Goal: Task Accomplishment & Management: Complete application form

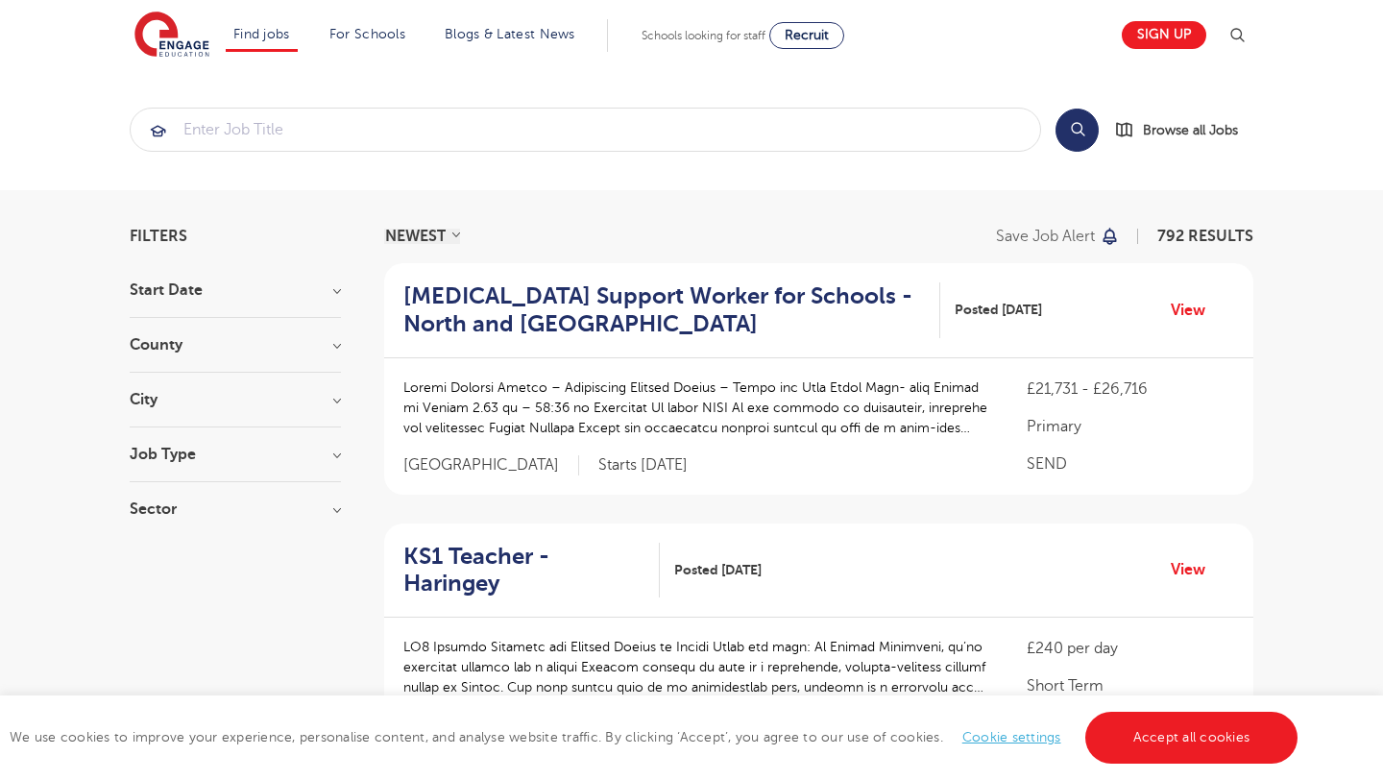
click at [167, 348] on h3 "County" at bounding box center [235, 344] width 211 height 15
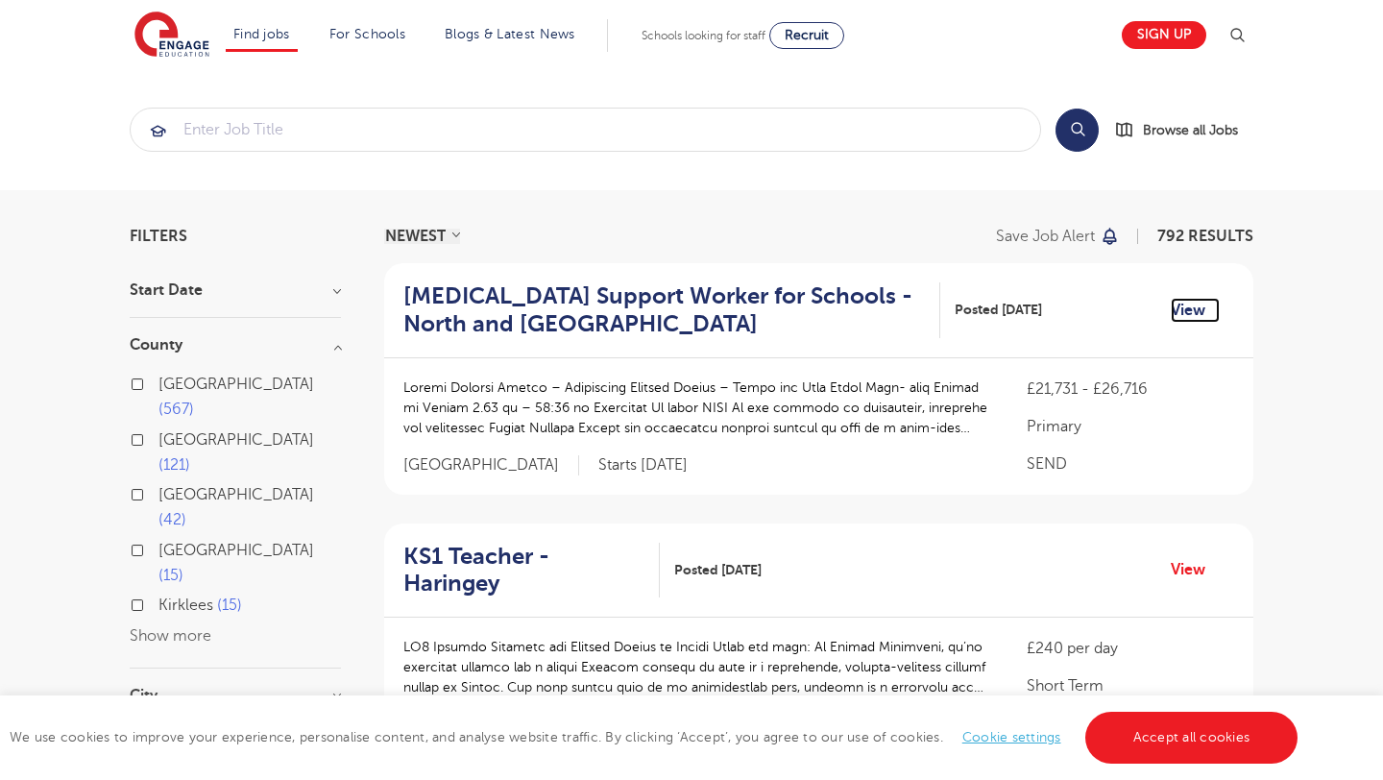
click at [1180, 302] on link "View" at bounding box center [1194, 310] width 49 height 25
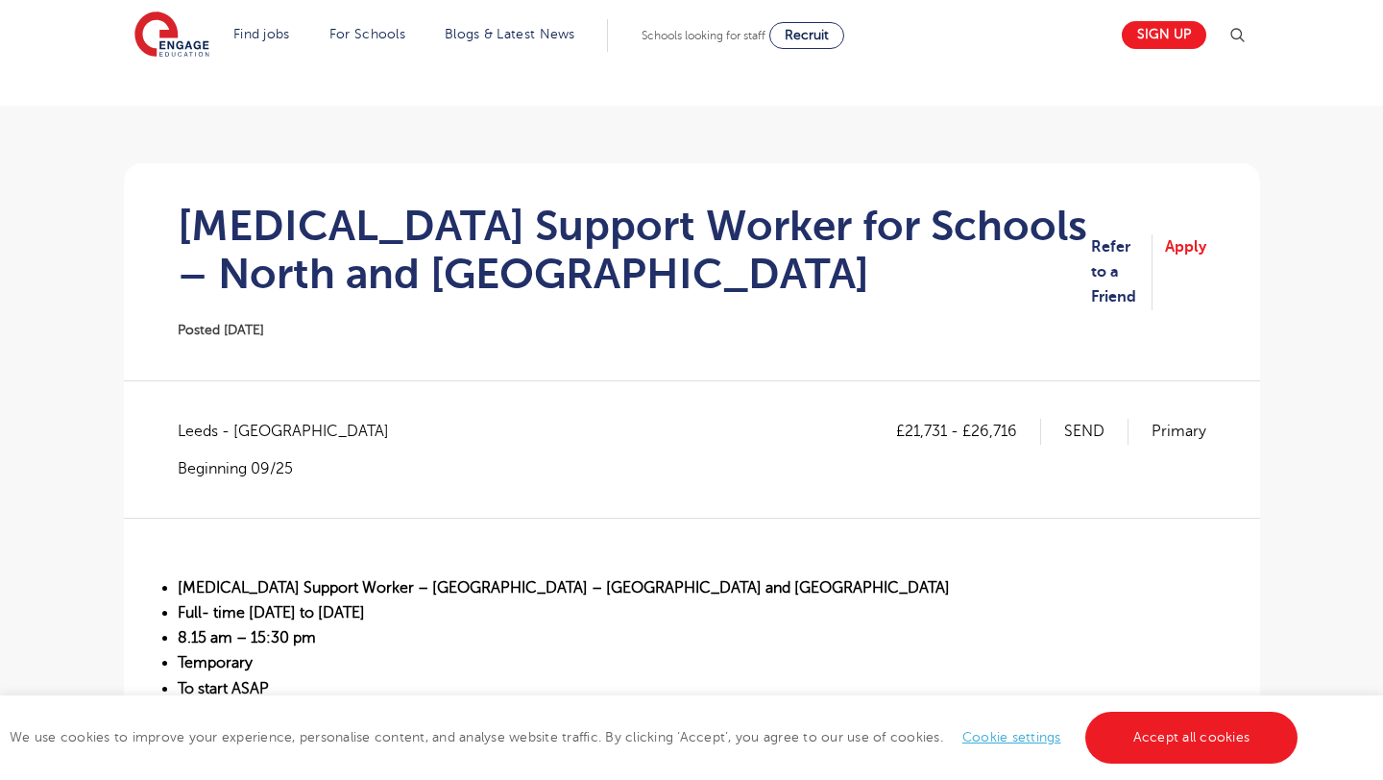
scroll to position [68, 0]
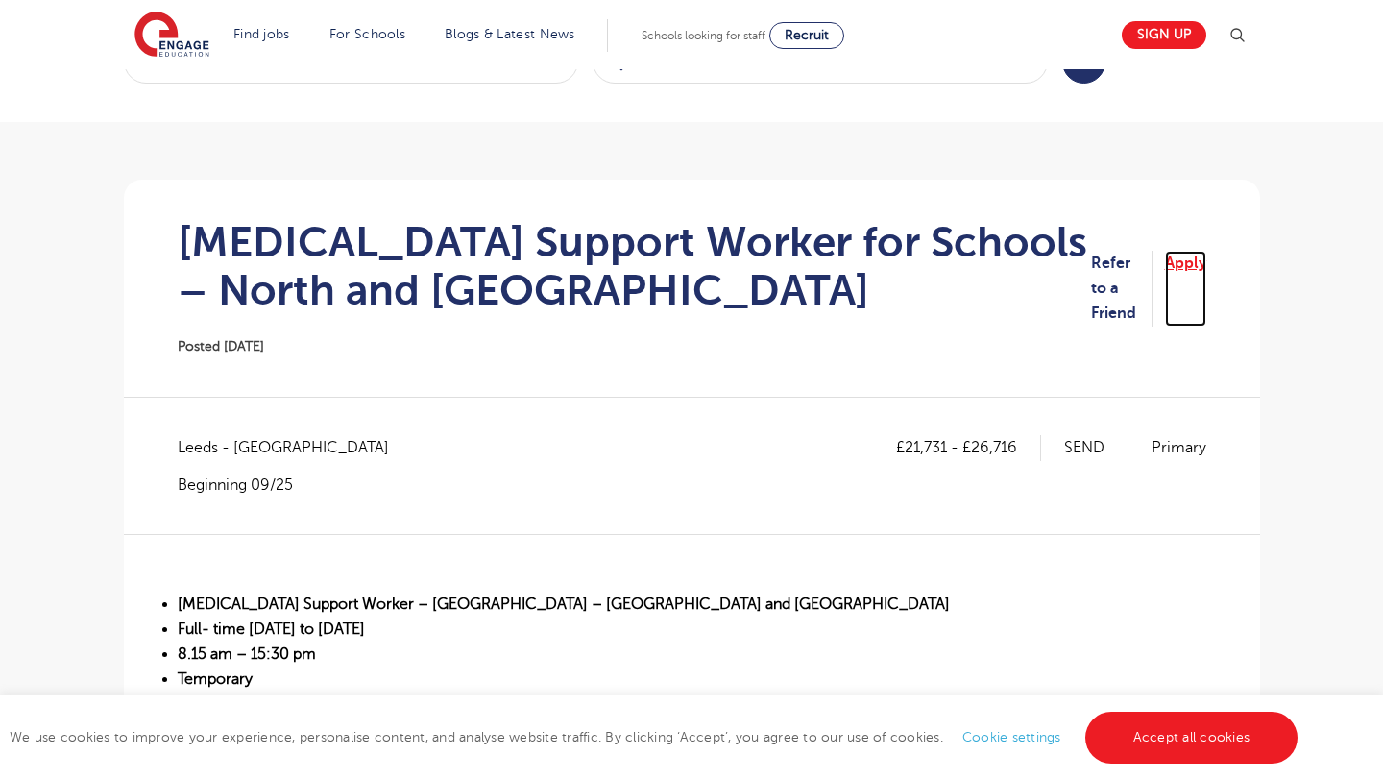
click at [1183, 279] on link "Apply" at bounding box center [1185, 289] width 41 height 76
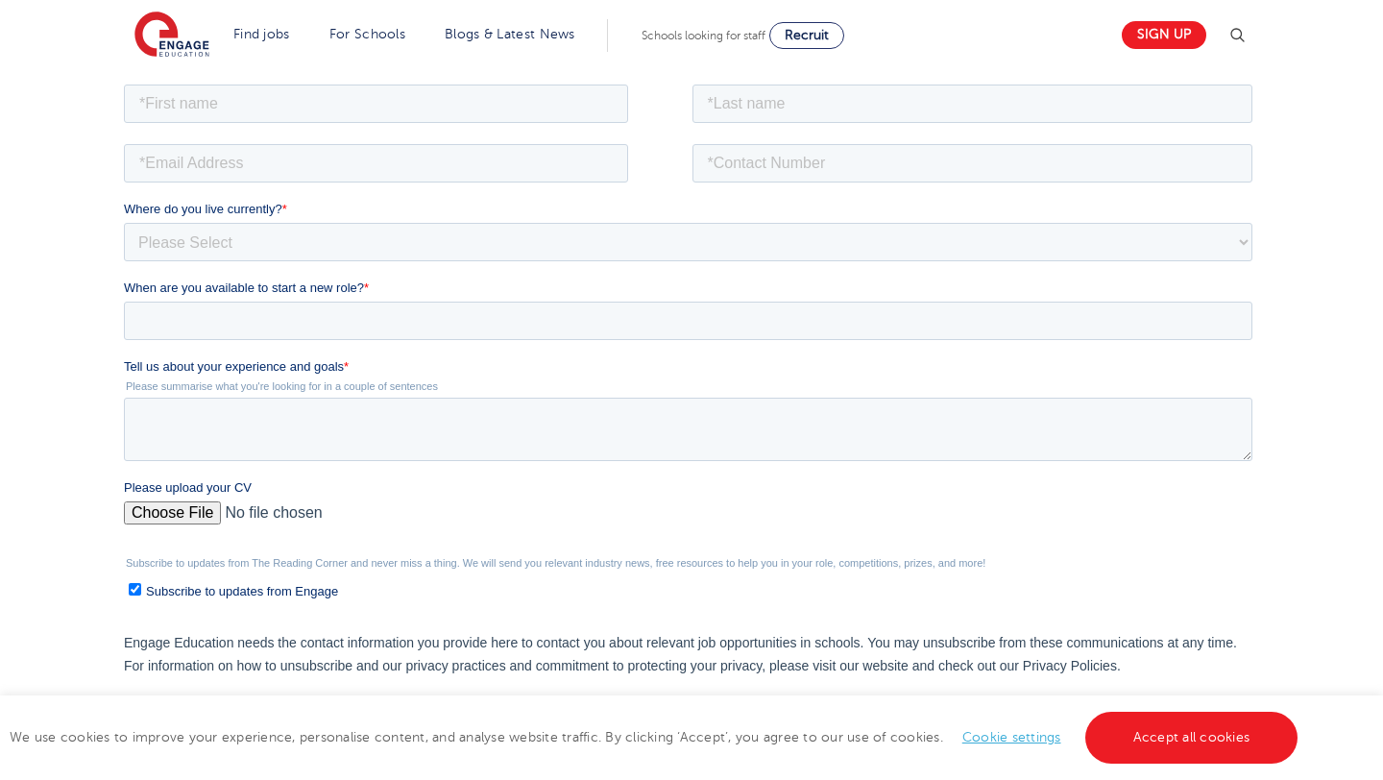
scroll to position [391, 0]
